Goal: Entertainment & Leisure: Consume media (video, audio)

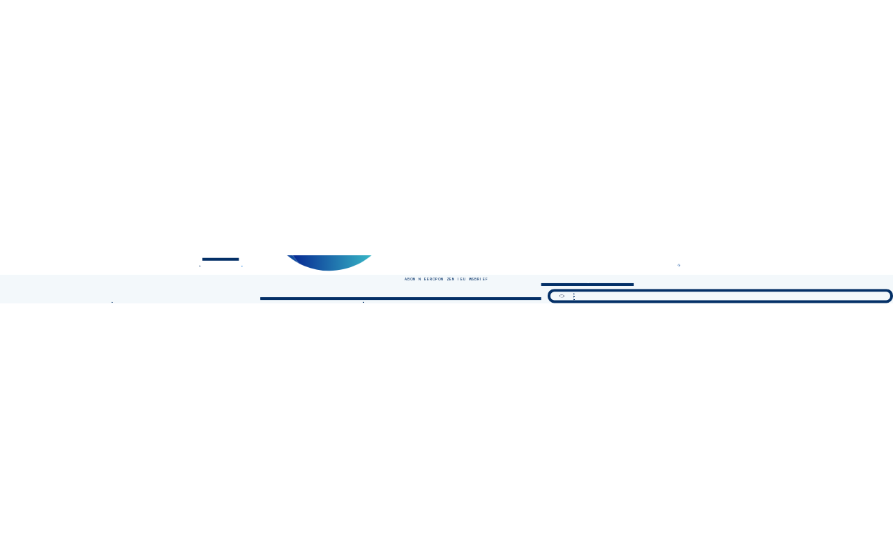
scroll to position [129, 0]
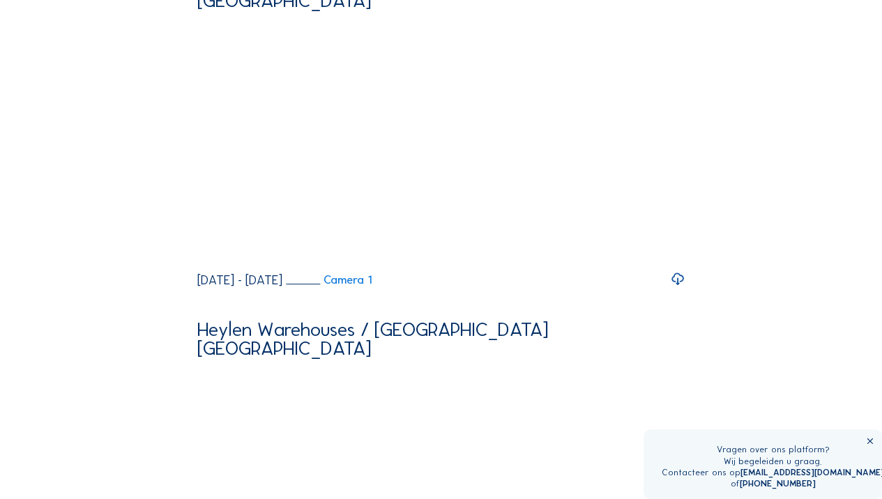
click at [675, 264] on icon at bounding box center [675, 255] width 13 height 17
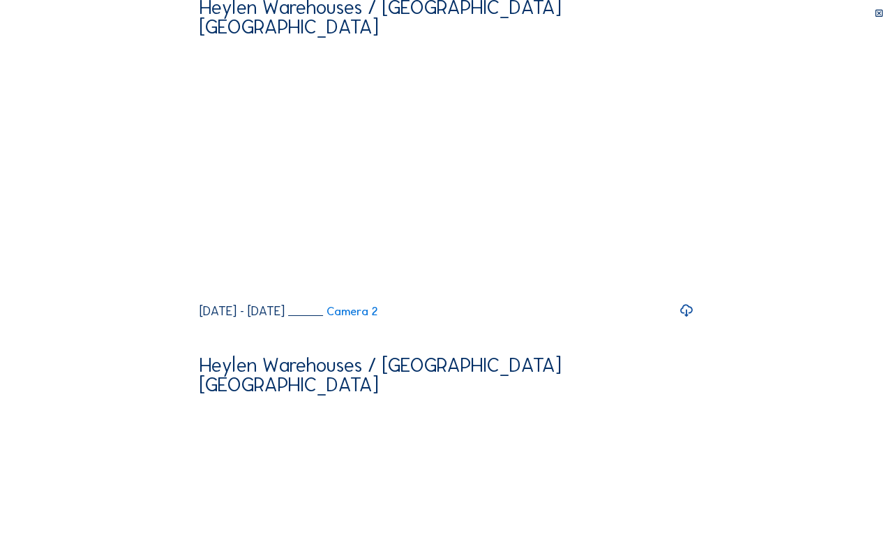
drag, startPoint x: 38, startPoint y: 547, endPoint x: 658, endPoint y: 545, distance: 620.7
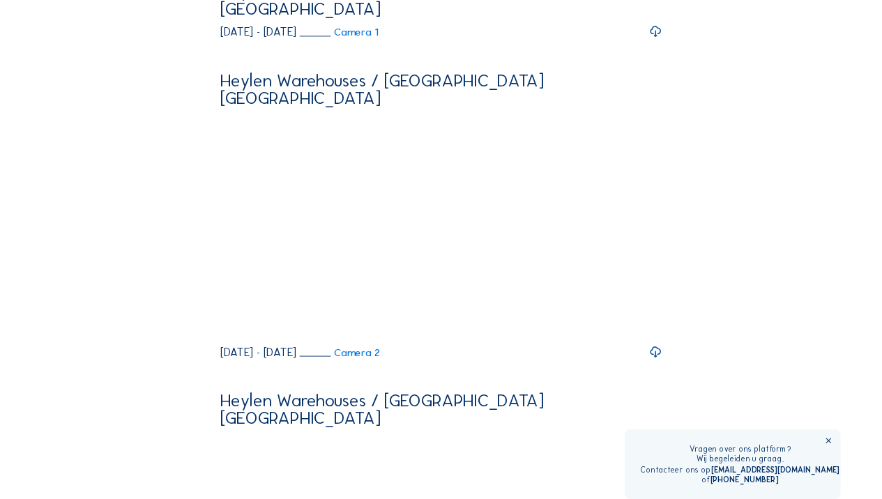
scroll to position [213, 0]
